Goal: Use online tool/utility: Use online tool/utility

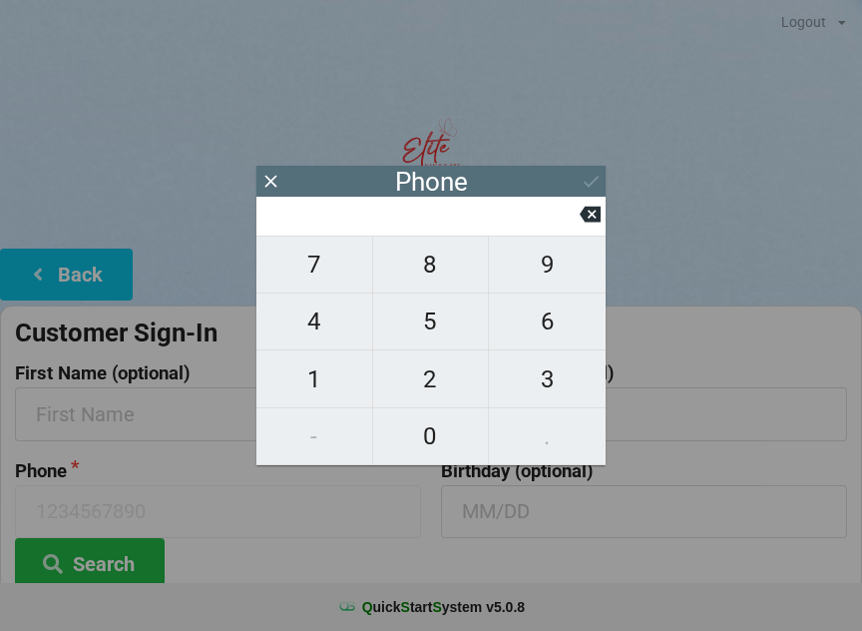
click at [427, 453] on span "0" at bounding box center [431, 436] width 116 height 42
type input "0"
click at [589, 223] on icon at bounding box center [590, 215] width 21 height 16
click at [332, 328] on span "4" at bounding box center [314, 321] width 116 height 42
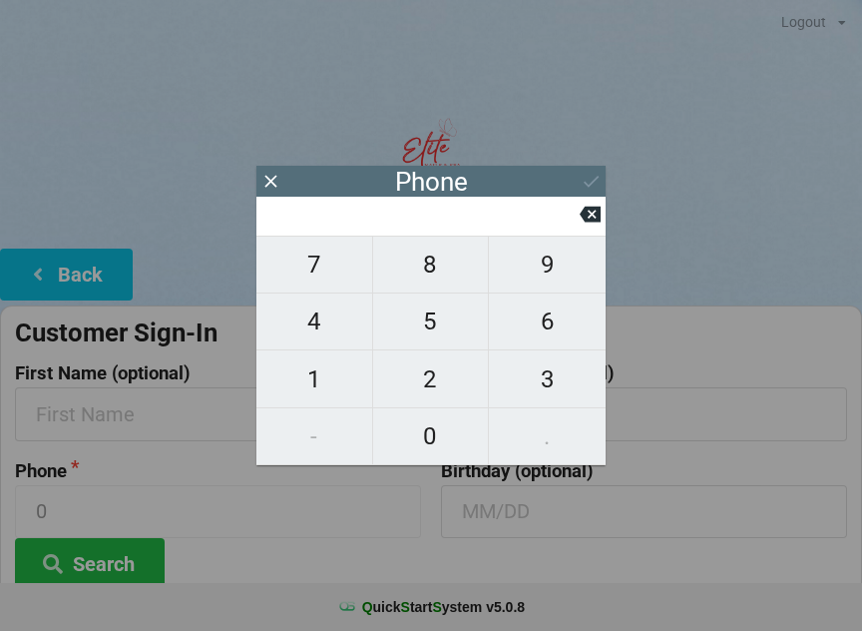
type input "4"
click at [435, 436] on span "0" at bounding box center [431, 436] width 116 height 42
type input "40"
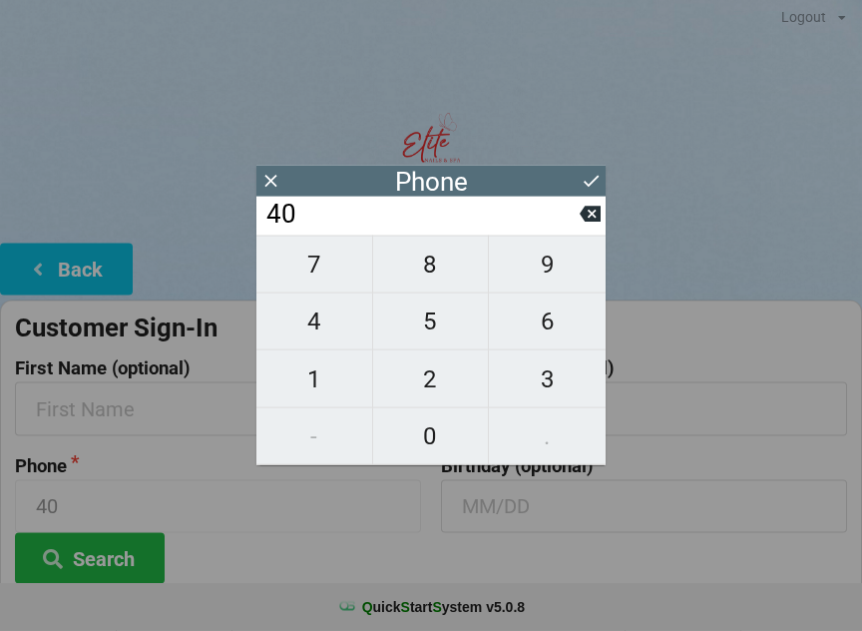
scroll to position [6, 0]
click at [430, 331] on span "5" at bounding box center [431, 321] width 116 height 42
type input "405"
click at [572, 224] on input "405" at bounding box center [421, 215] width 315 height 32
click at [593, 223] on icon at bounding box center [590, 215] width 21 height 16
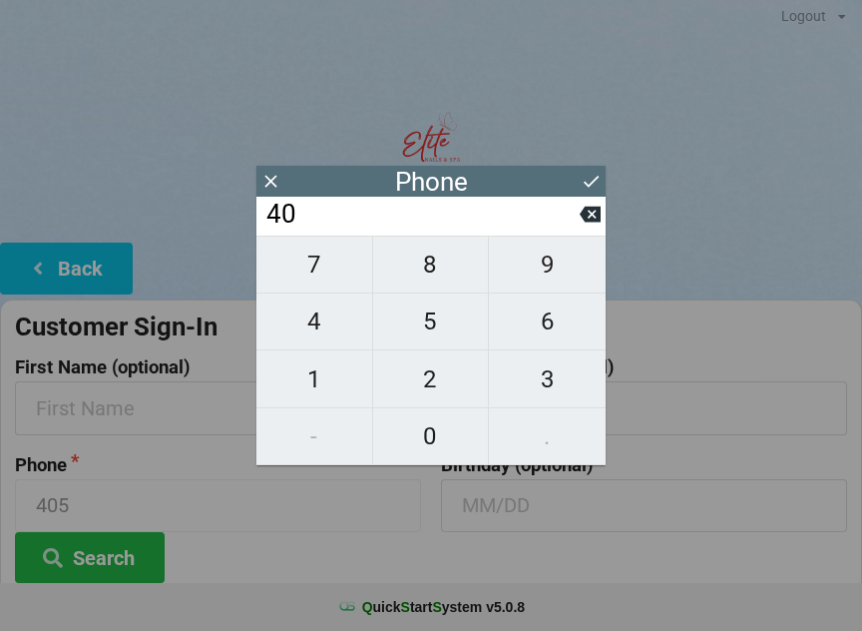
click at [590, 223] on icon at bounding box center [590, 215] width 21 height 16
type input "4"
